Goal: Information Seeking & Learning: Learn about a topic

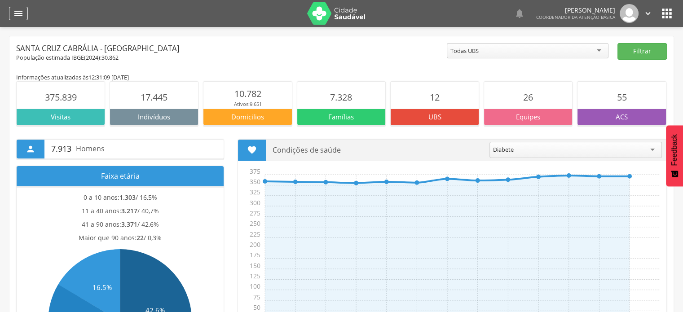
click at [20, 15] on icon "" at bounding box center [18, 13] width 11 height 11
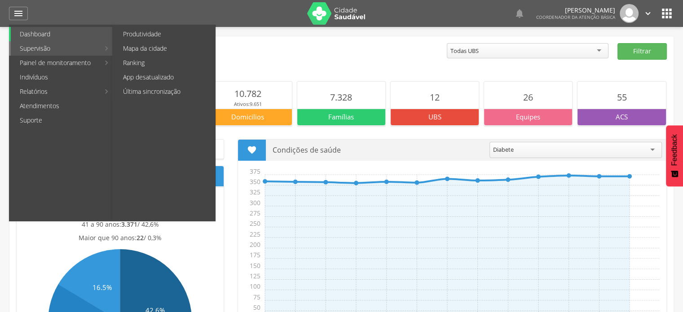
click at [42, 50] on link "Supervisão" at bounding box center [55, 48] width 89 height 14
click at [150, 33] on link "Produtividade" at bounding box center [164, 34] width 101 height 14
type input "**********"
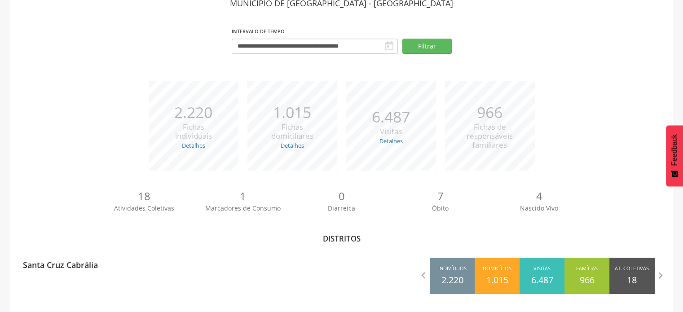
scroll to position [59, 0]
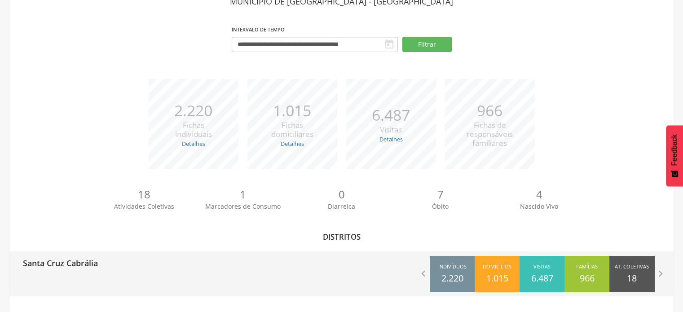
click at [86, 266] on p "Santa Cruz Cabrália" at bounding box center [60, 261] width 75 height 18
type input "**********"
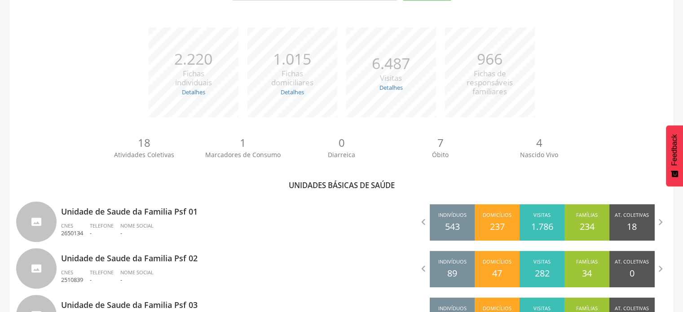
scroll to position [104, 0]
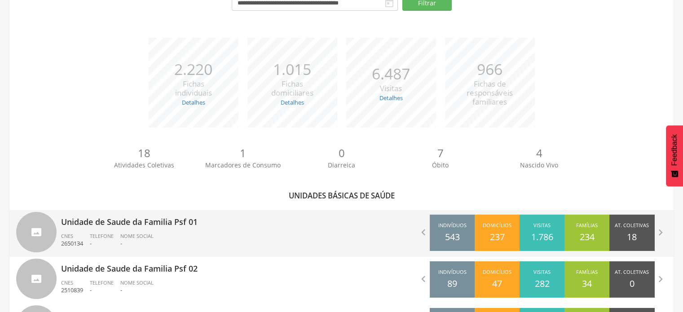
click at [245, 228] on p "Unidade de Saude da Familia Psf 01" at bounding box center [198, 219] width 274 height 18
type input "**********"
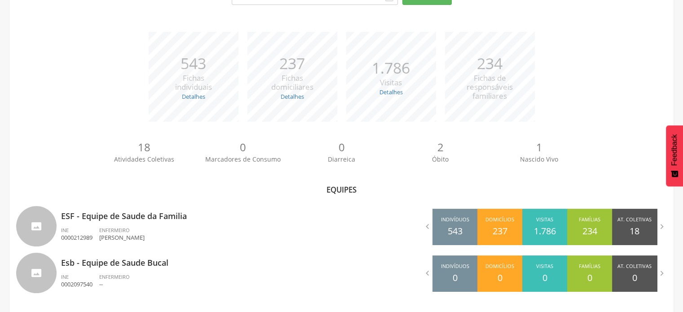
scroll to position [111, 0]
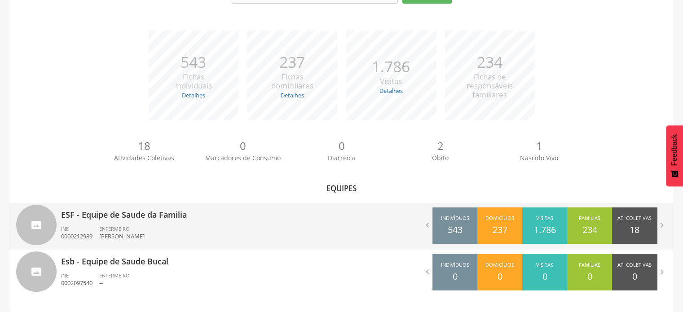
click at [207, 227] on ul "INE 0000212989 ENFERMEIRO [PERSON_NAME]" at bounding box center [198, 236] width 274 height 20
type input "**********"
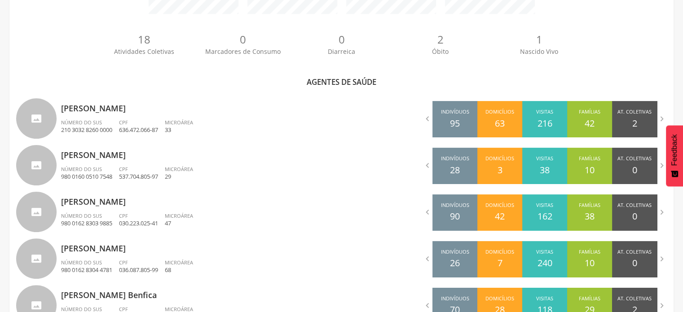
scroll to position [246, 0]
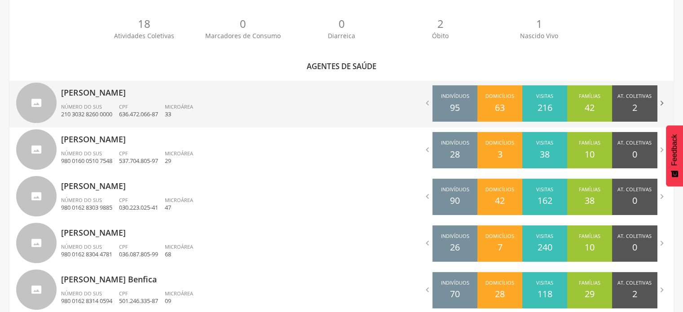
click at [661, 102] on icon "" at bounding box center [662, 103] width 10 height 10
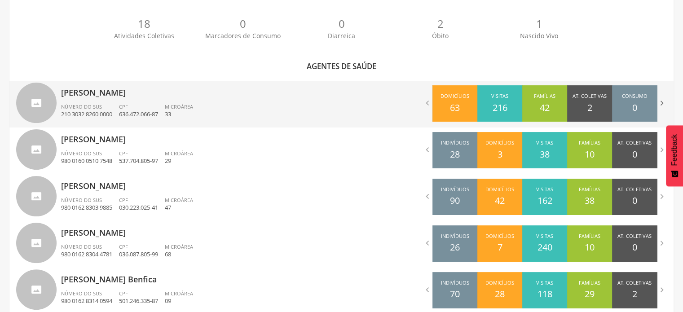
click at [661, 102] on icon "" at bounding box center [662, 103] width 10 height 10
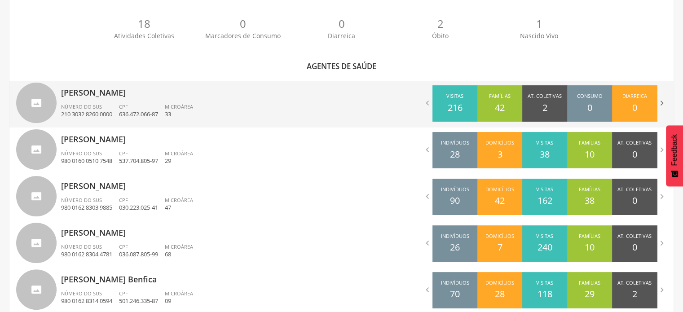
click at [662, 102] on icon "" at bounding box center [662, 103] width 10 height 10
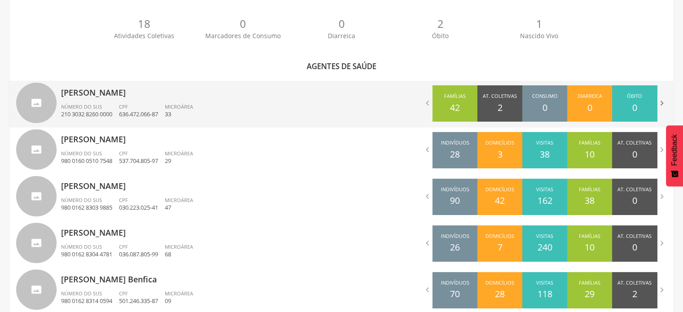
click at [662, 102] on icon "" at bounding box center [662, 103] width 10 height 10
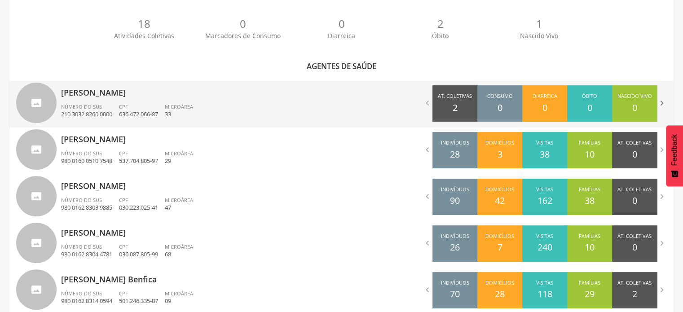
click at [663, 102] on icon "" at bounding box center [662, 103] width 10 height 10
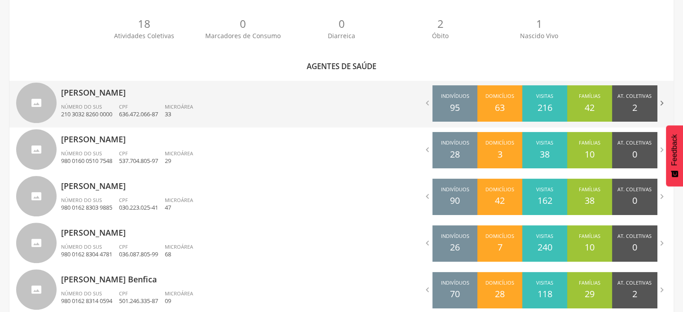
click at [663, 102] on icon "" at bounding box center [662, 103] width 10 height 10
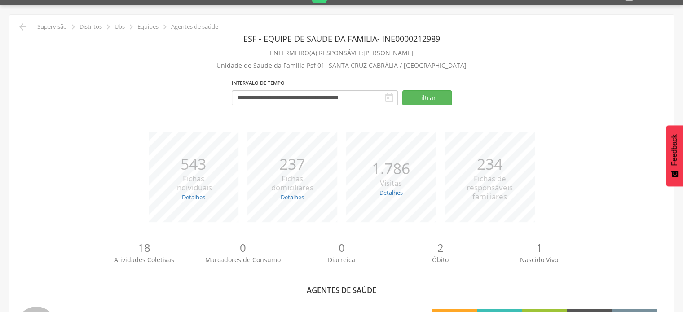
scroll to position [0, 0]
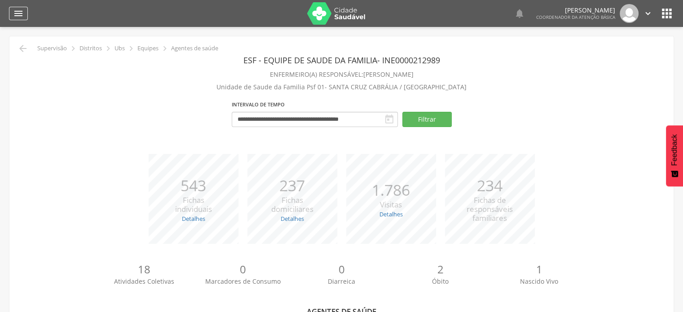
click at [18, 13] on icon "" at bounding box center [18, 13] width 11 height 11
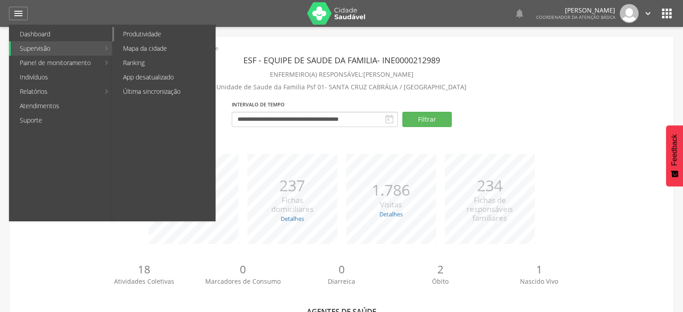
click at [140, 31] on link "Produtividade" at bounding box center [164, 34] width 101 height 14
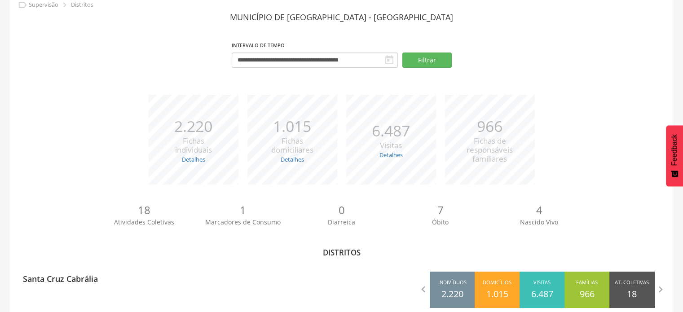
scroll to position [59, 0]
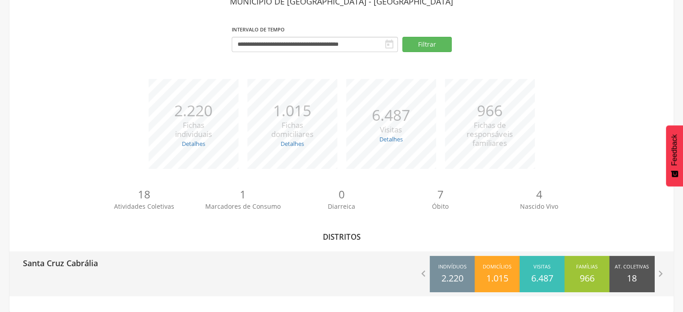
click at [98, 264] on p "Santa Cruz Cabrália" at bounding box center [60, 261] width 75 height 18
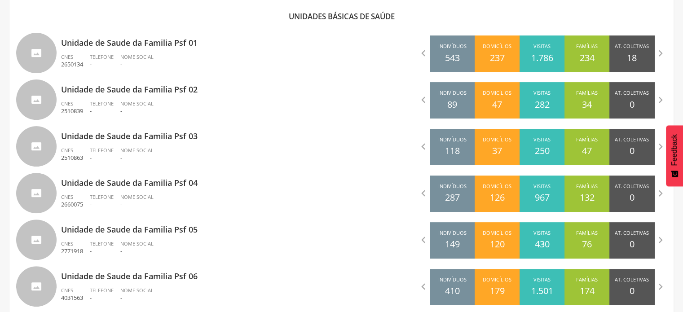
scroll to position [284, 0]
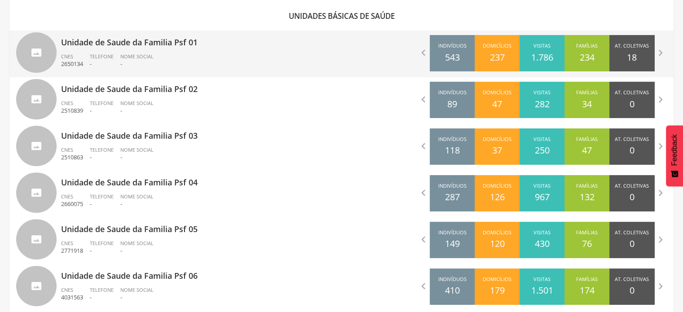
click at [212, 44] on p "Unidade de Saude da Familia Psf 01" at bounding box center [198, 40] width 274 height 18
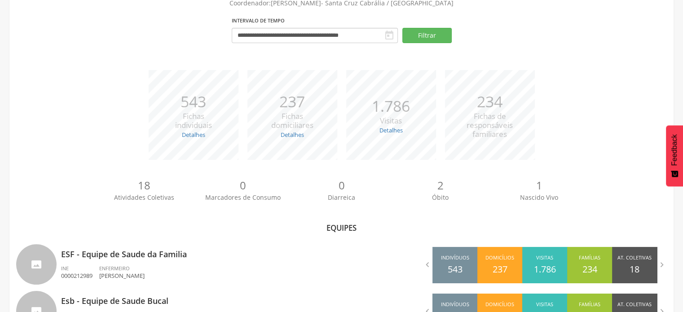
scroll to position [111, 0]
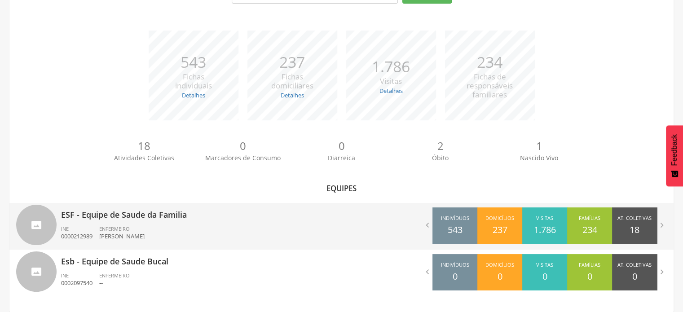
click at [151, 228] on div "ENFERMEIRO [PERSON_NAME]" at bounding box center [125, 233] width 52 height 15
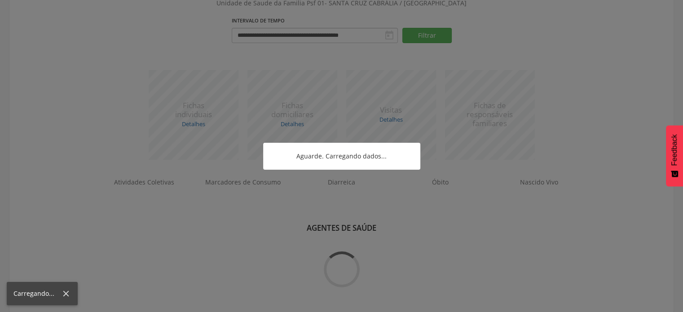
scroll to position [284, 0]
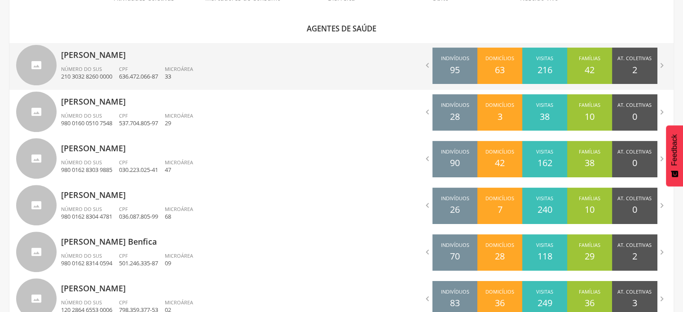
click at [200, 55] on p "[PERSON_NAME]" at bounding box center [198, 52] width 274 height 18
type input "**********"
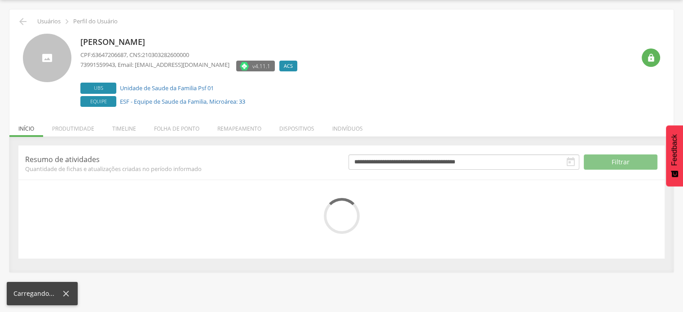
scroll to position [70, 0]
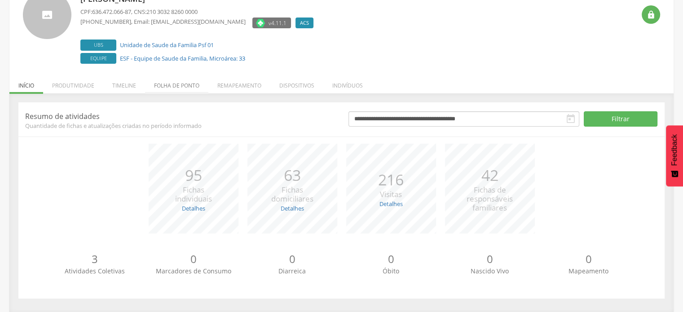
click at [178, 84] on li "Folha de ponto" at bounding box center [176, 83] width 63 height 21
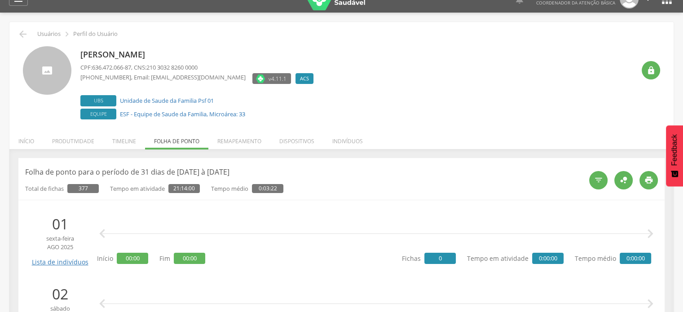
scroll to position [0, 0]
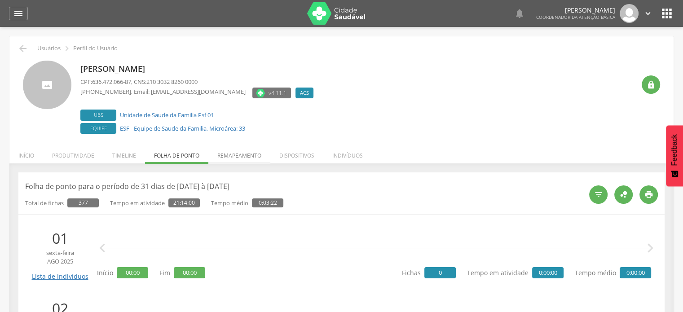
click at [244, 155] on li "Remapeamento" at bounding box center [240, 153] width 62 height 21
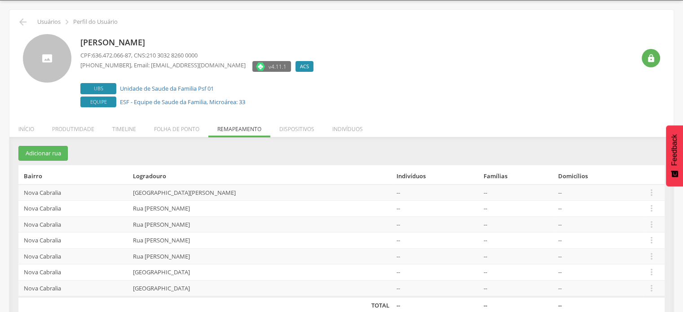
scroll to position [40, 0]
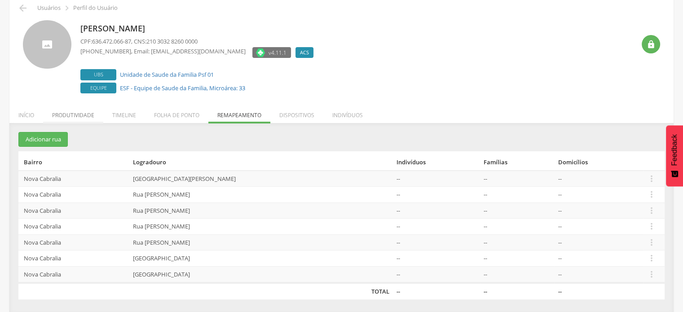
click at [74, 118] on li "Produtividade" at bounding box center [73, 112] width 60 height 21
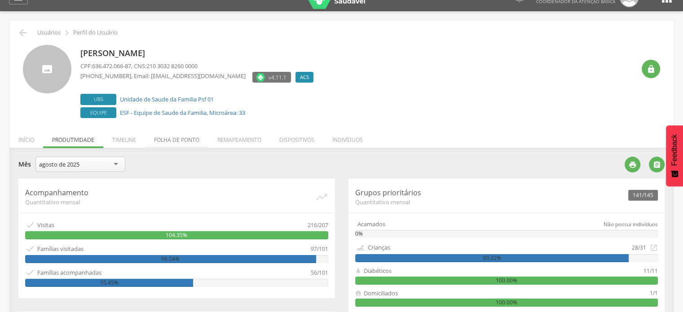
scroll to position [0, 0]
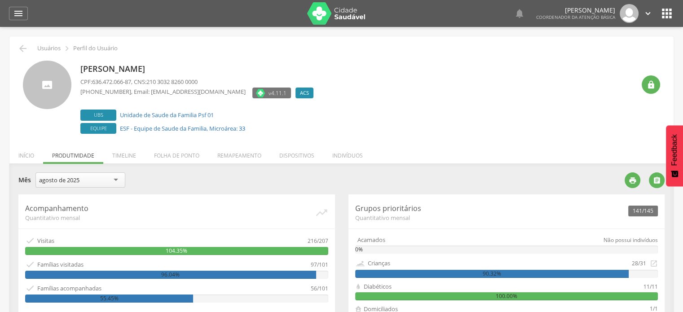
scroll to position [27, 0]
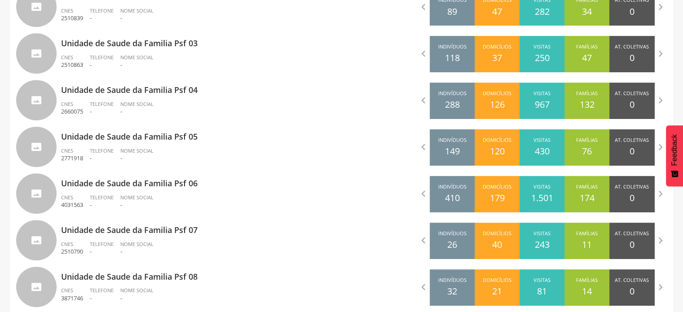
scroll to position [426, 0]
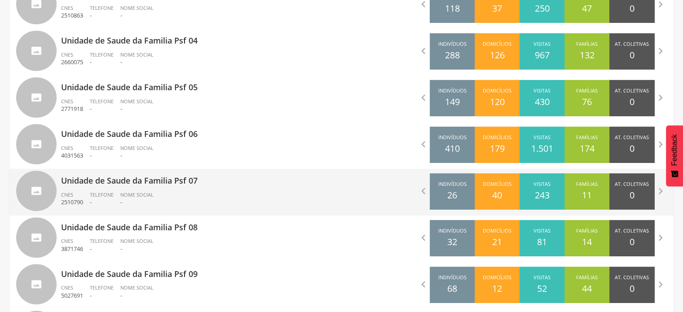
click at [147, 182] on p "Unidade de Saude da Familia Psf 07" at bounding box center [198, 178] width 274 height 18
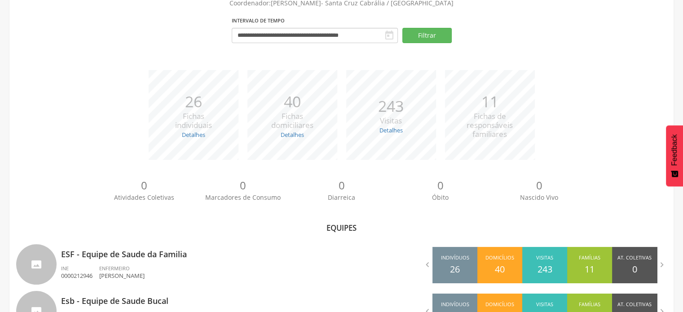
scroll to position [111, 0]
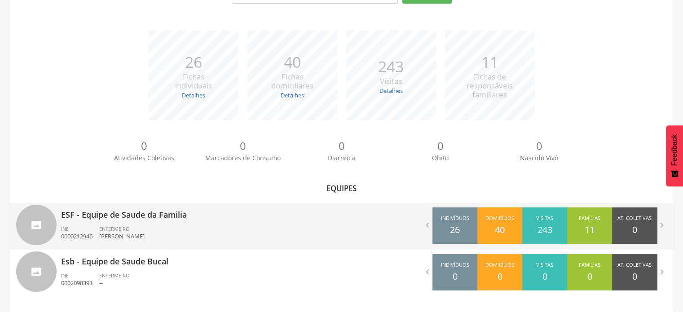
click at [203, 223] on div "ESF - Equipe de Saude da Familia INE 0000212946 ENFERMEIRO [PERSON_NAME]" at bounding box center [198, 226] width 274 height 47
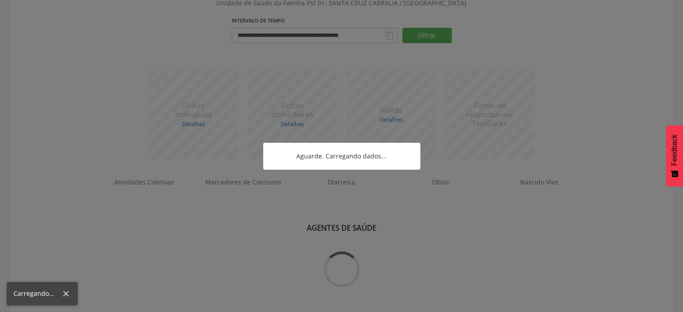
scroll to position [176, 0]
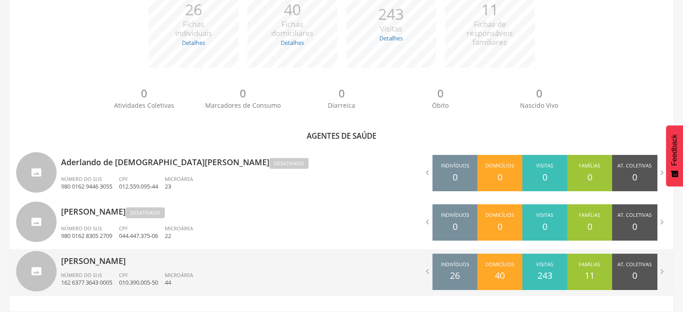
click at [166, 268] on div "[PERSON_NAME] Número do SUS 162 6377 3643 0005 CPF 010.390.005-50 Microárea 44" at bounding box center [198, 272] width 274 height 47
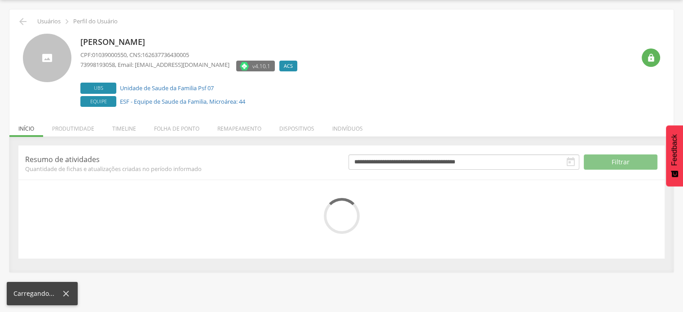
scroll to position [70, 0]
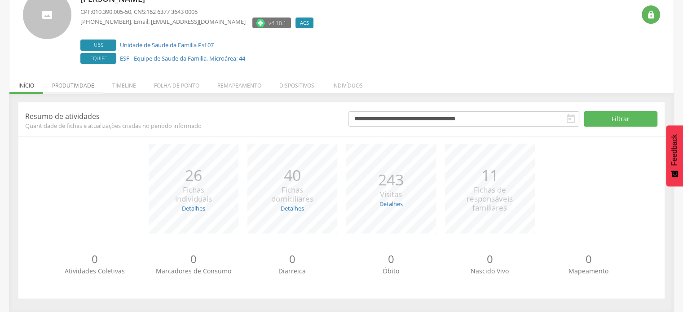
click at [84, 90] on li "Produtividade" at bounding box center [73, 83] width 60 height 21
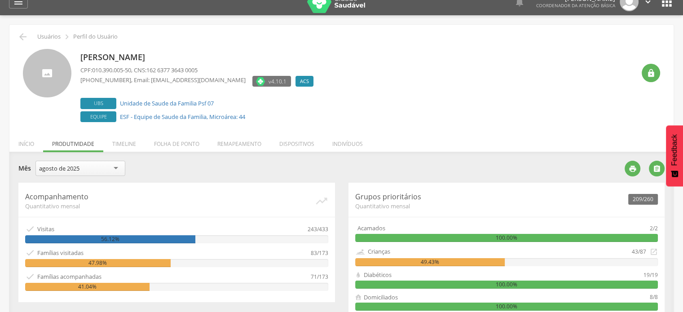
scroll to position [4, 0]
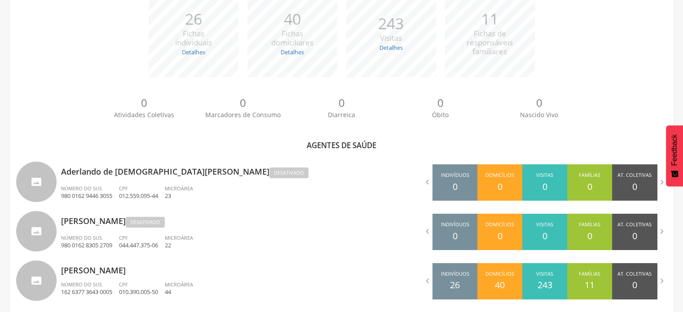
scroll to position [176, 0]
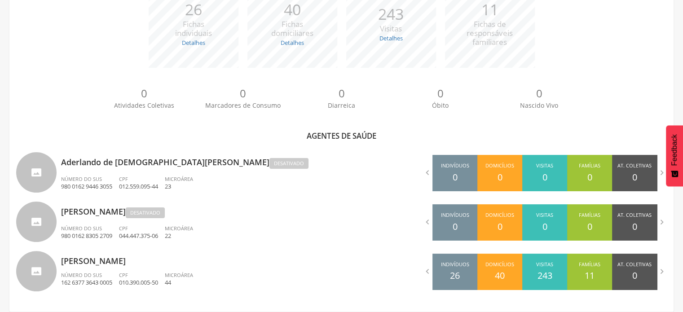
click at [106, 265] on p "[PERSON_NAME]" at bounding box center [198, 258] width 274 height 18
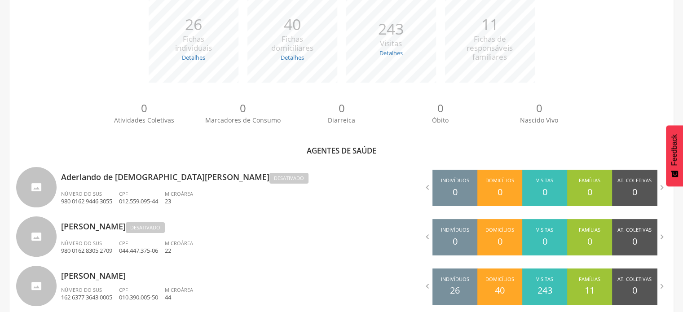
scroll to position [176, 0]
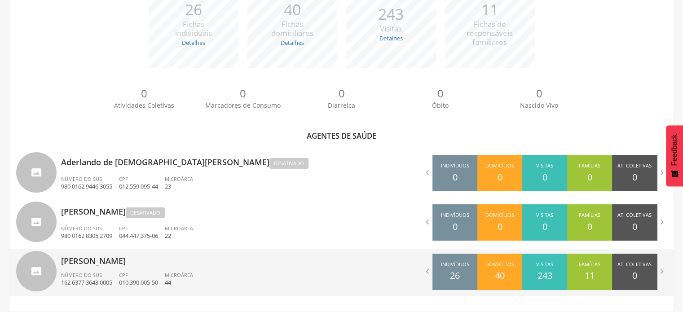
click at [111, 263] on p "[PERSON_NAME]" at bounding box center [198, 258] width 274 height 18
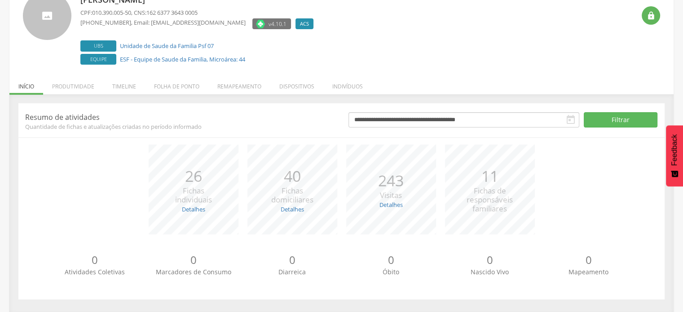
scroll to position [70, 0]
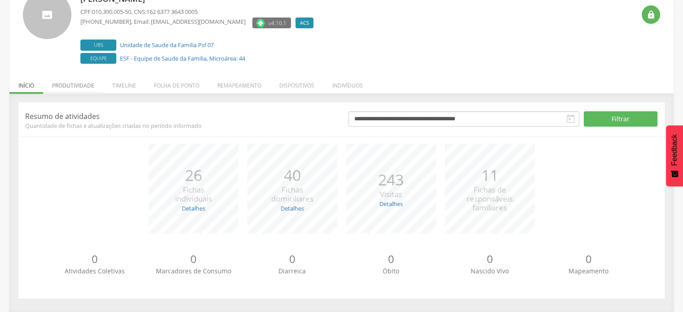
click at [71, 86] on li "Produtividade" at bounding box center [73, 83] width 60 height 21
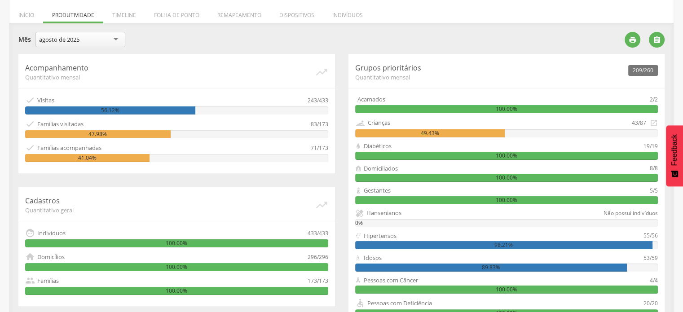
scroll to position [138, 0]
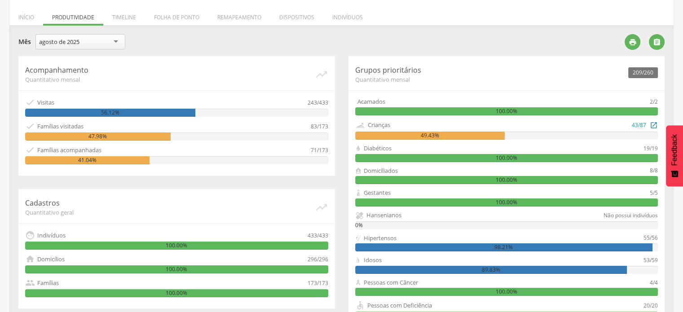
click at [654, 124] on icon "" at bounding box center [654, 125] width 8 height 10
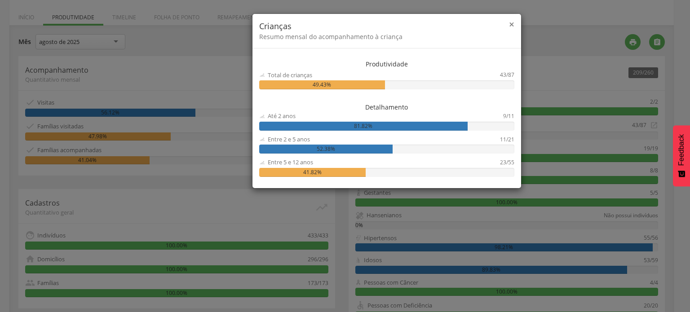
click at [511, 23] on span "×" at bounding box center [511, 24] width 5 height 13
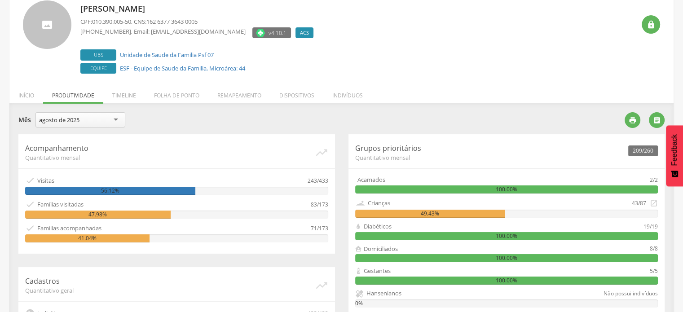
scroll to position [0, 0]
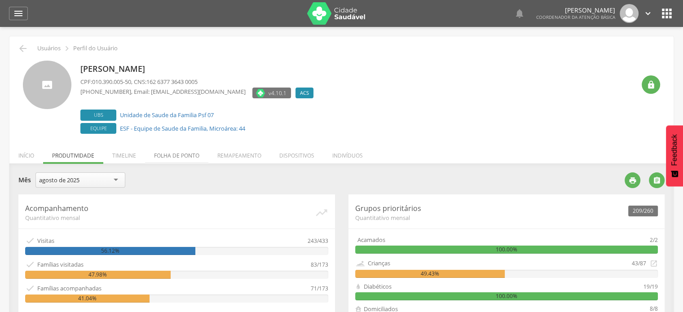
click at [171, 157] on li "Folha de ponto" at bounding box center [176, 153] width 63 height 21
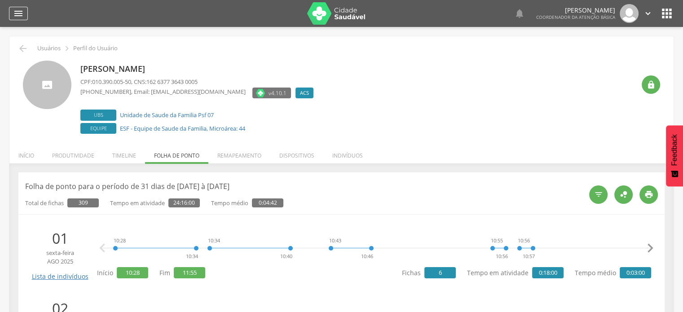
click at [16, 15] on icon "" at bounding box center [18, 13] width 11 height 11
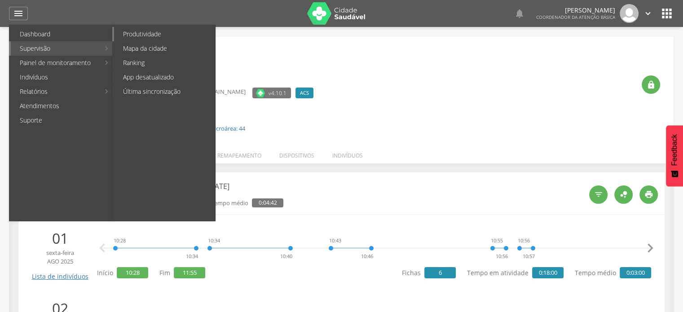
click at [156, 33] on link "Produtividade" at bounding box center [164, 34] width 101 height 14
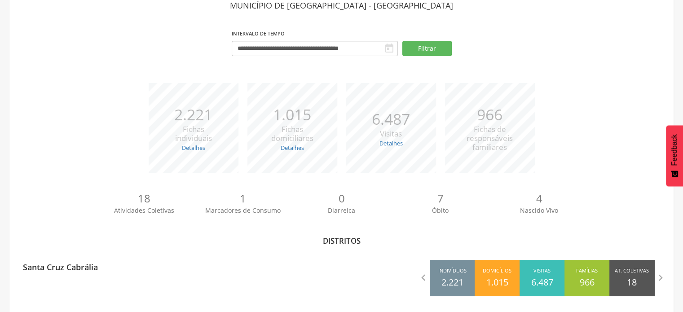
scroll to position [59, 0]
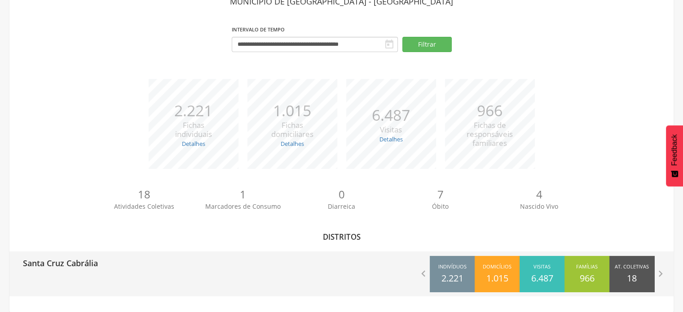
click at [87, 265] on p "Santa Cruz Cabrália" at bounding box center [60, 261] width 75 height 18
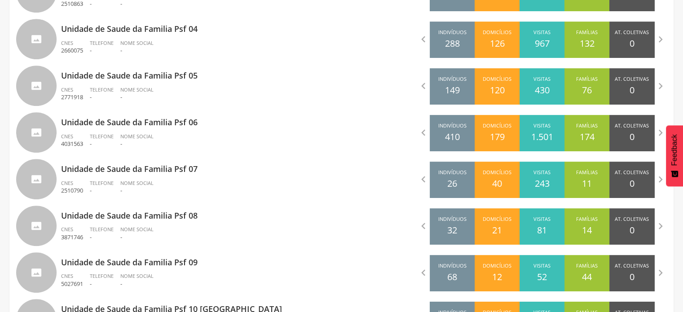
scroll to position [463, 0]
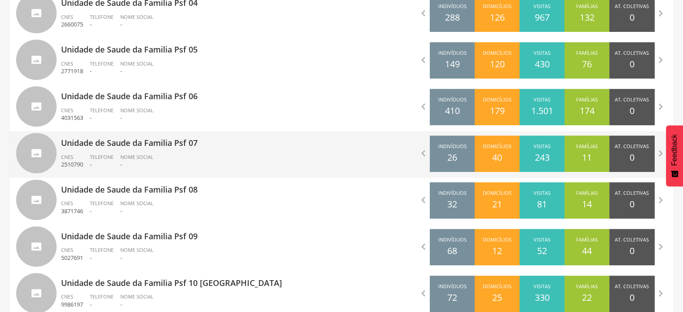
click at [178, 147] on p "Unidade de Saude da Familia Psf 07" at bounding box center [198, 140] width 274 height 18
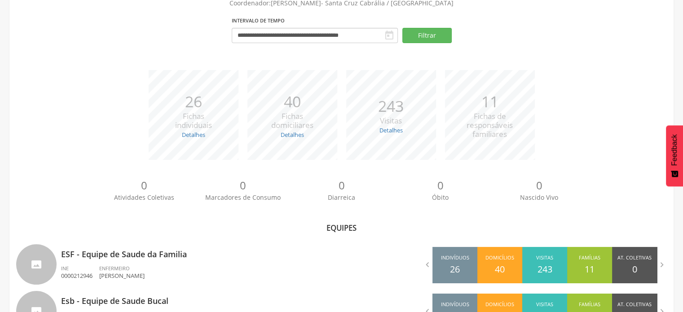
scroll to position [111, 0]
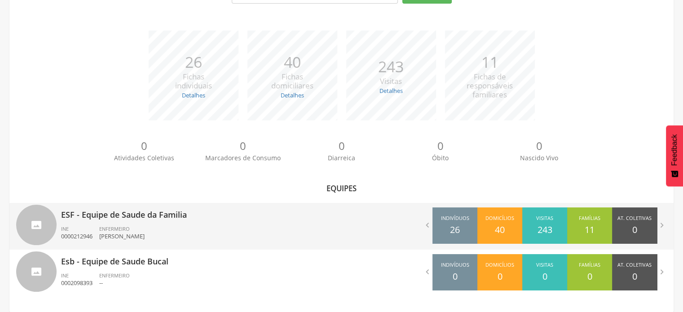
click at [134, 226] on div "ENFERMEIRO [PERSON_NAME]" at bounding box center [125, 233] width 52 height 15
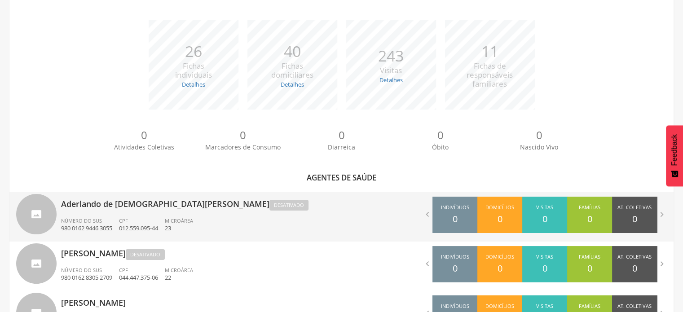
scroll to position [176, 0]
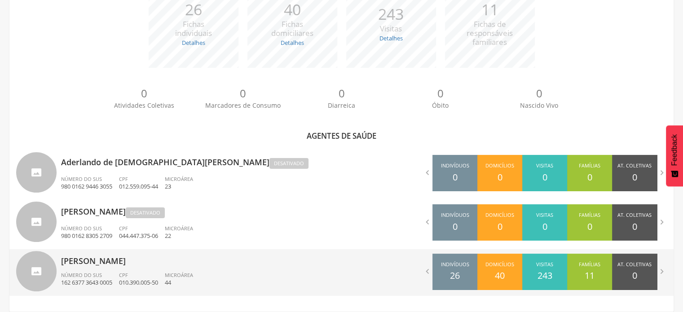
click at [116, 258] on p "[PERSON_NAME]" at bounding box center [198, 258] width 274 height 18
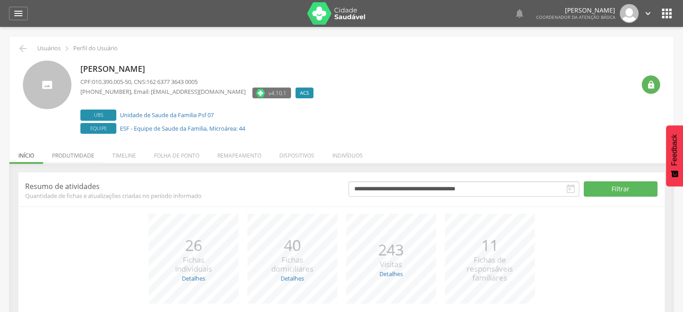
click at [76, 153] on li "Produtividade" at bounding box center [73, 153] width 60 height 21
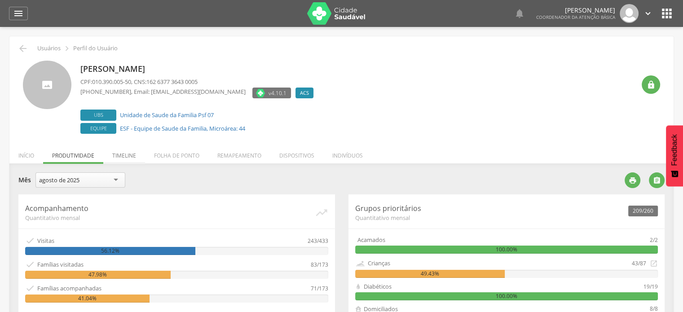
click at [125, 153] on li "Timeline" at bounding box center [124, 153] width 42 height 21
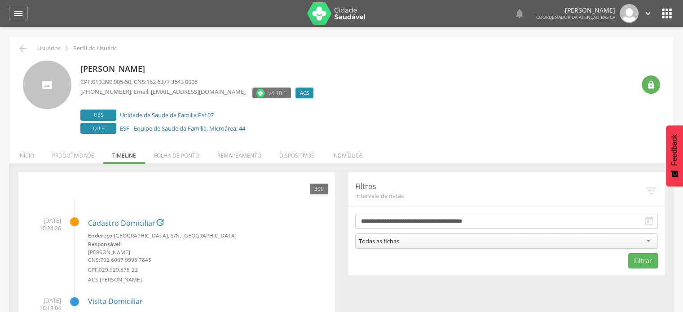
scroll to position [27, 0]
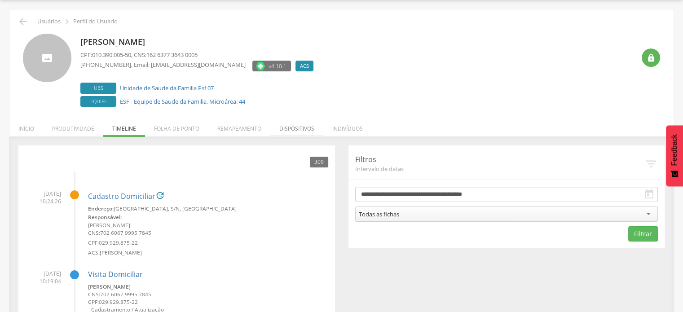
click at [286, 129] on li "Dispositivos" at bounding box center [297, 126] width 53 height 21
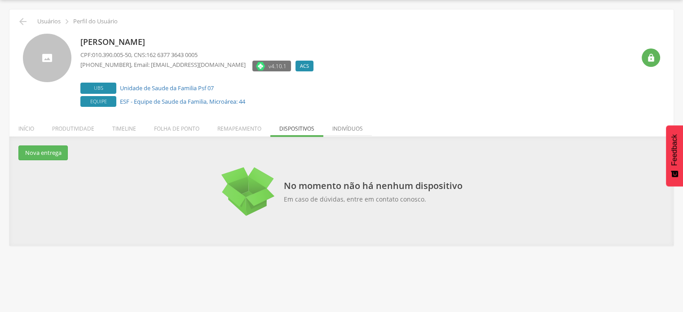
click at [336, 131] on li "Indivíduos" at bounding box center [348, 126] width 49 height 21
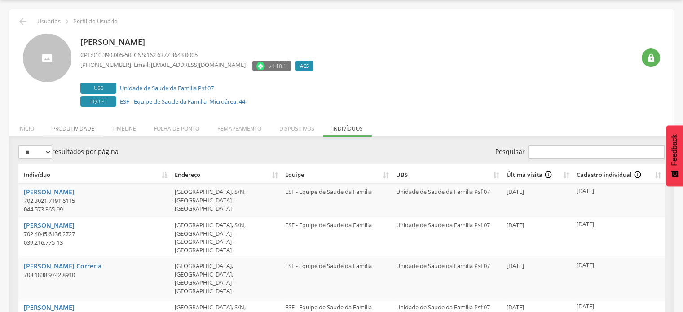
click at [72, 131] on li "Produtividade" at bounding box center [73, 126] width 60 height 21
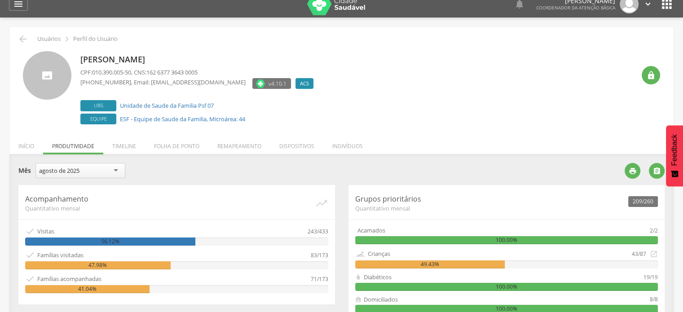
scroll to position [0, 0]
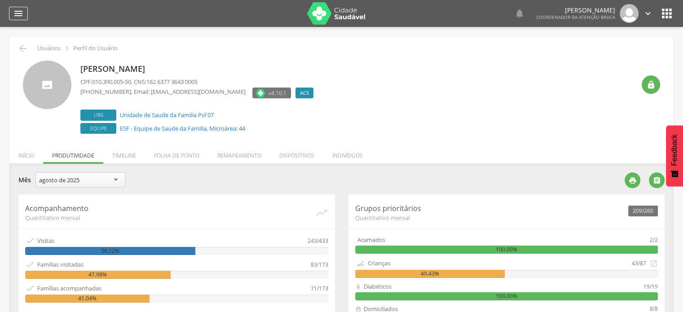
click at [17, 18] on icon "" at bounding box center [18, 13] width 11 height 11
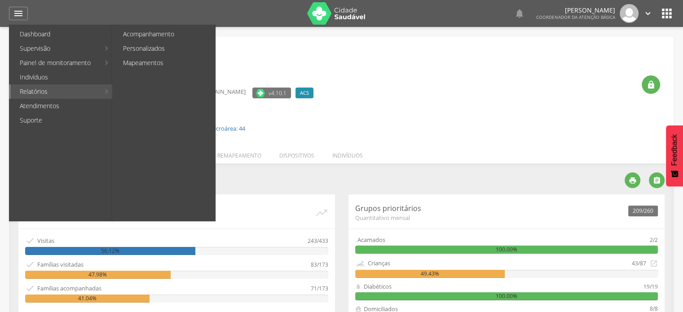
click at [47, 89] on link "Relatórios" at bounding box center [55, 91] width 89 height 14
click at [167, 32] on link "Acompanhamento" at bounding box center [164, 34] width 101 height 14
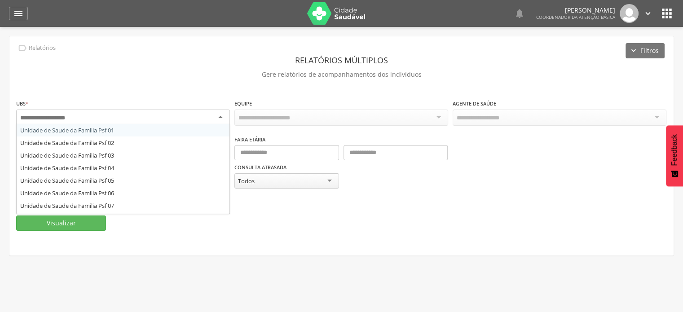
click at [217, 118] on div at bounding box center [123, 118] width 214 height 16
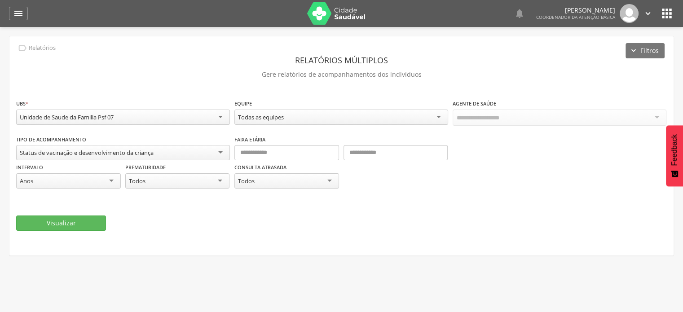
click at [661, 118] on div at bounding box center [560, 118] width 214 height 16
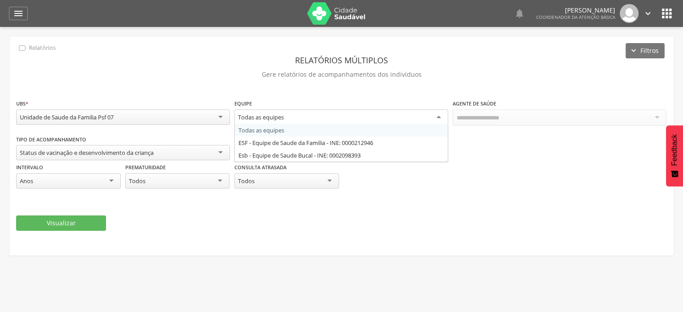
click at [438, 118] on div "Todas as equipes" at bounding box center [342, 118] width 214 height 16
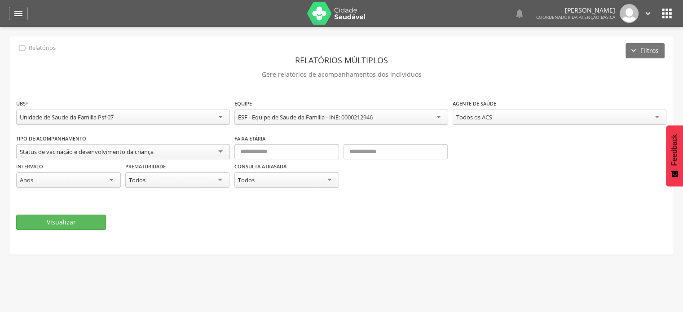
click at [657, 116] on div "Todos os ACS" at bounding box center [560, 117] width 214 height 15
click at [61, 222] on button "Visualizar" at bounding box center [61, 222] width 90 height 15
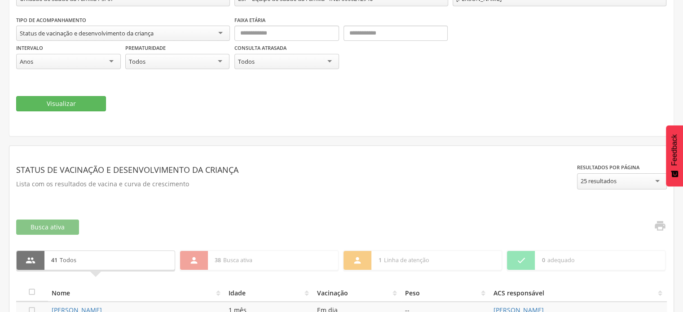
scroll to position [135, 0]
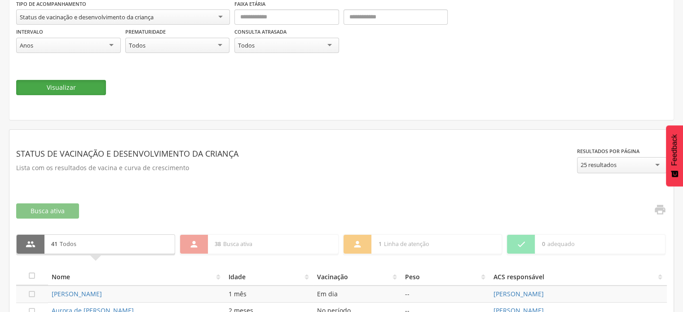
click at [90, 91] on button "Visualizar" at bounding box center [61, 87] width 90 height 15
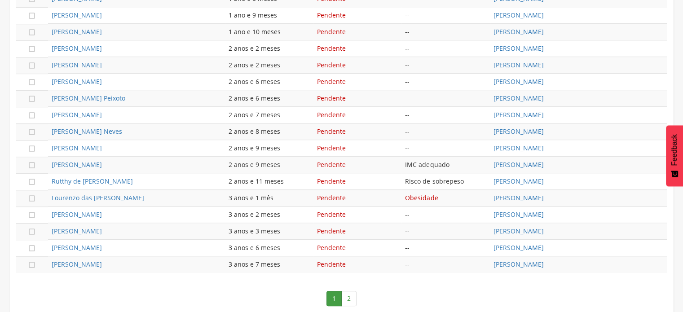
scroll to position [569, 0]
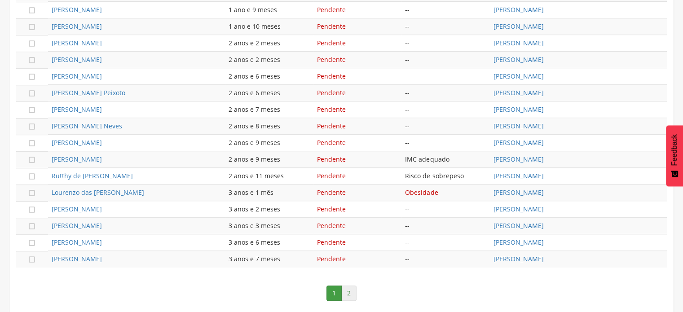
click at [347, 288] on link "2" at bounding box center [349, 293] width 15 height 15
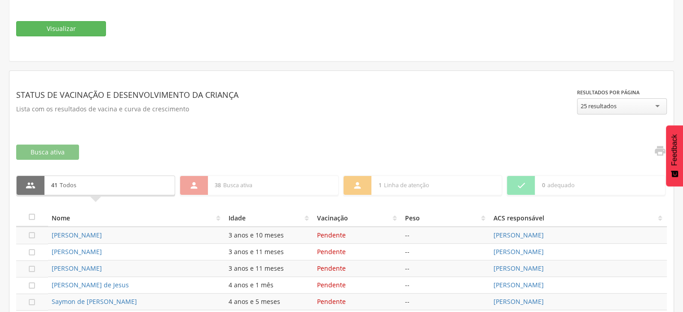
scroll to position [270, 0]
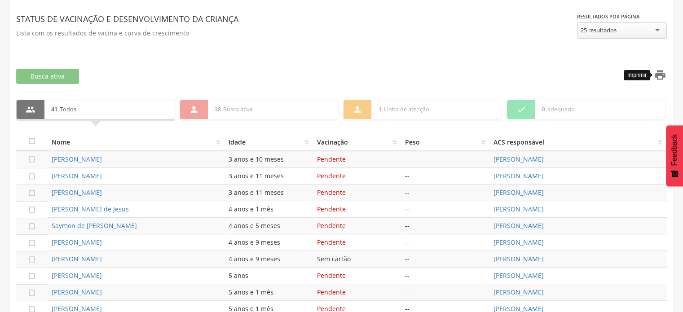
click at [660, 75] on icon "" at bounding box center [660, 75] width 13 height 13
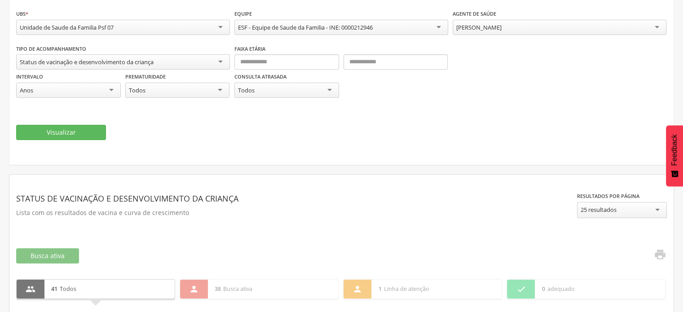
scroll to position [0, 0]
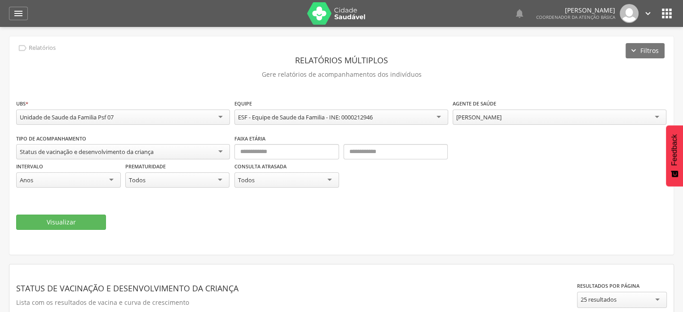
click at [647, 13] on icon "" at bounding box center [648, 14] width 10 height 10
click at [599, 53] on link "Sair" at bounding box center [617, 51] width 71 height 11
